Goal: Communication & Community: Share content

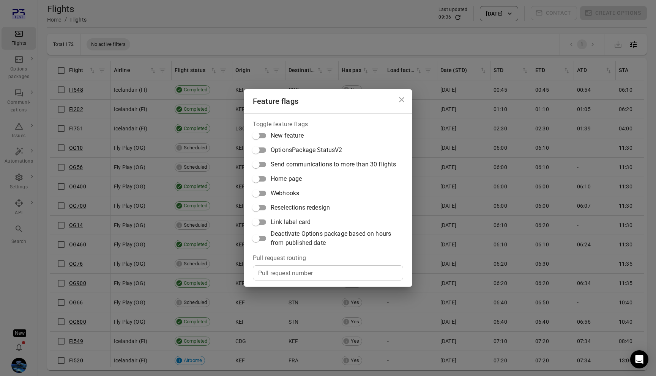
click at [290, 219] on span "Link label card" at bounding box center [290, 222] width 40 height 9
click at [216, 214] on div "Feature flags Toggle feature flags New feature OptionsPackage StatusV2 Send com…" at bounding box center [328, 188] width 656 height 376
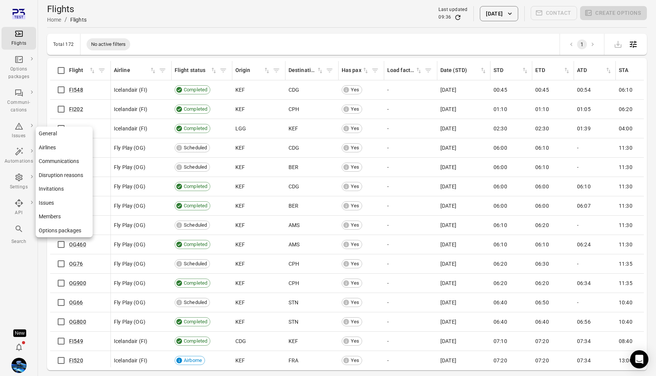
click at [68, 164] on link "Communications" at bounding box center [64, 161] width 57 height 14
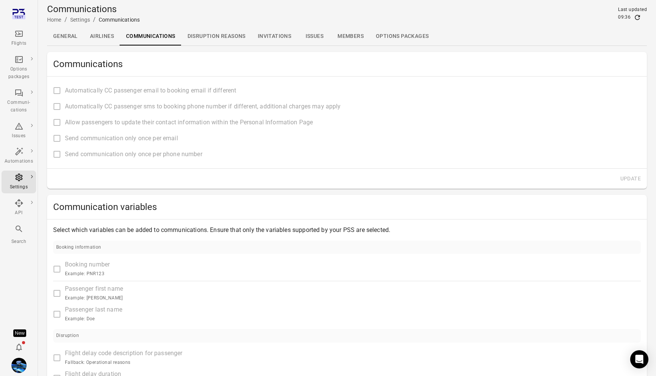
type input "**********"
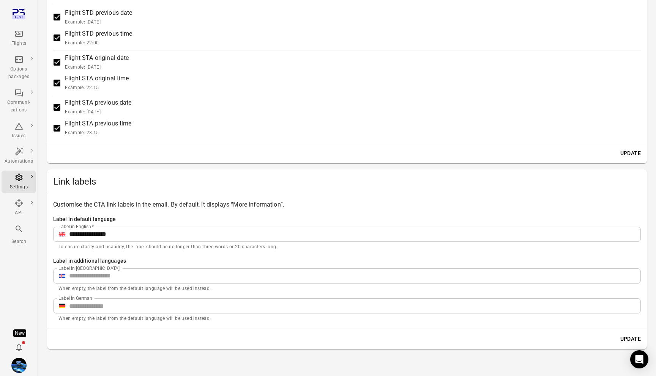
scroll to position [896, 0]
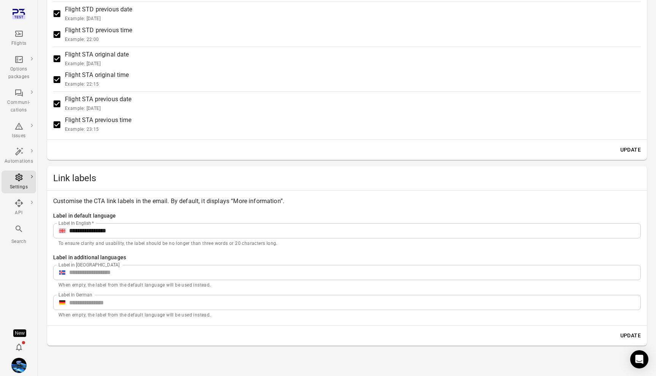
click at [92, 274] on input "Label in Icelandic" at bounding box center [354, 272] width 571 height 15
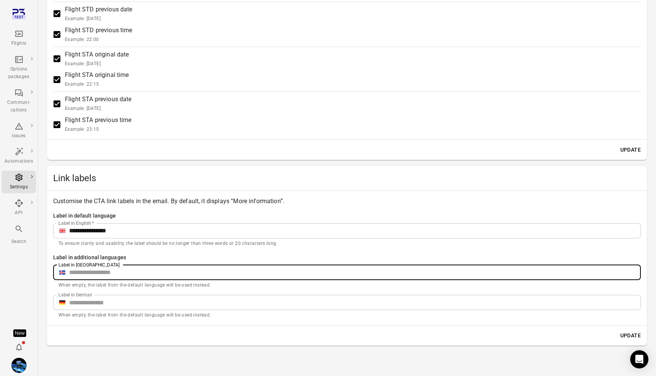
click at [116, 300] on input "Label in German" at bounding box center [354, 302] width 571 height 15
click at [116, 272] on input "Label in Icelandic" at bounding box center [354, 272] width 571 height 15
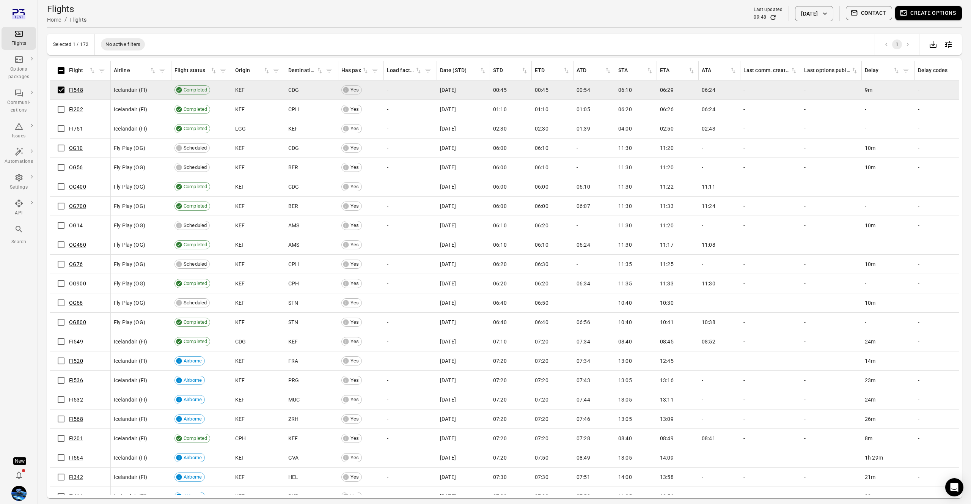
click at [872, 13] on button "Contact" at bounding box center [869, 13] width 47 height 14
